Goal: Contribute content: Add original content to the website for others to see

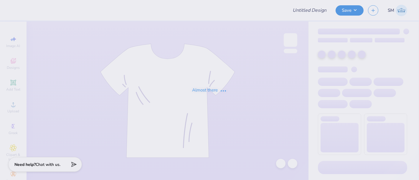
type input "PKT IM Shirt Fall 2025"
type input "48"
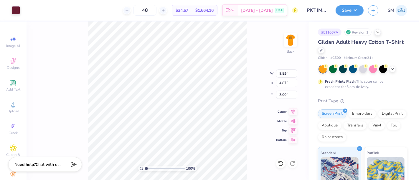
type input "3.36"
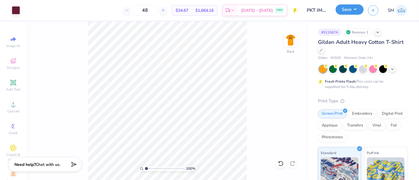
click at [347, 11] on button "Save" at bounding box center [349, 9] width 28 height 10
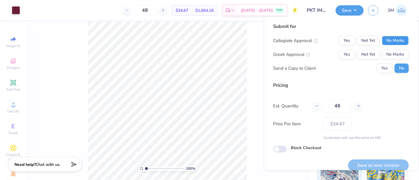
click at [388, 39] on button "No Marks" at bounding box center [395, 40] width 27 height 9
drag, startPoint x: 346, startPoint y: 51, endPoint x: 350, endPoint y: 62, distance: 11.9
click at [346, 51] on button "Yes" at bounding box center [346, 54] width 15 height 9
click at [382, 164] on button "Save as new revision" at bounding box center [378, 166] width 61 height 12
type input "$34.67"
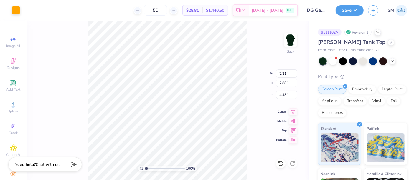
type input "4.57"
